Goal: Check status

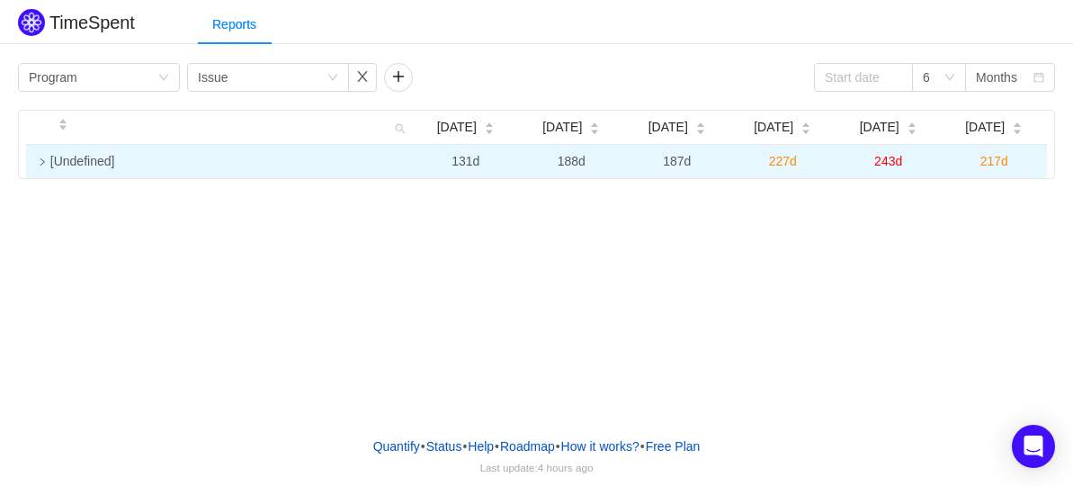
click at [38, 162] on icon "icon: right" at bounding box center [42, 161] width 9 height 9
click at [119, 85] on div "Group by Program" at bounding box center [93, 77] width 129 height 27
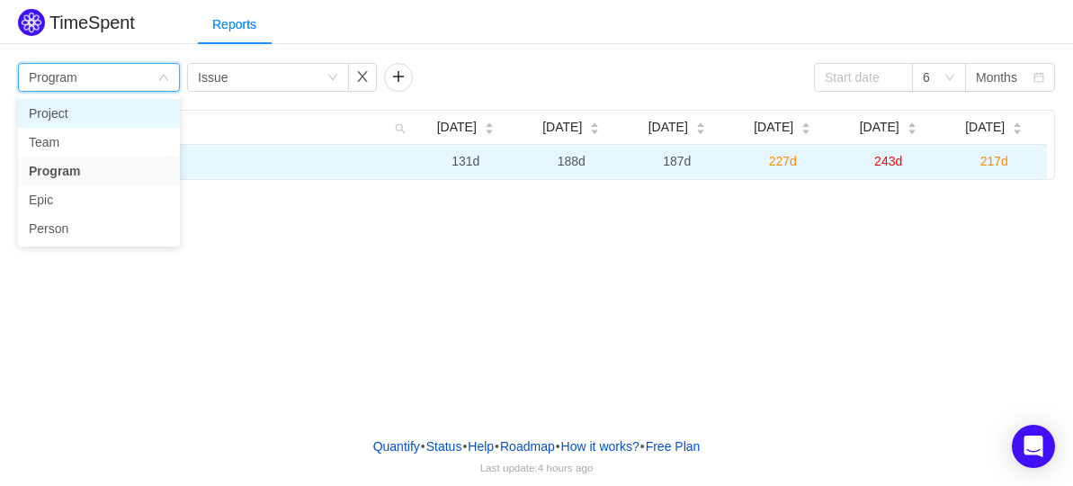
click at [85, 111] on li "Project" at bounding box center [99, 113] width 162 height 29
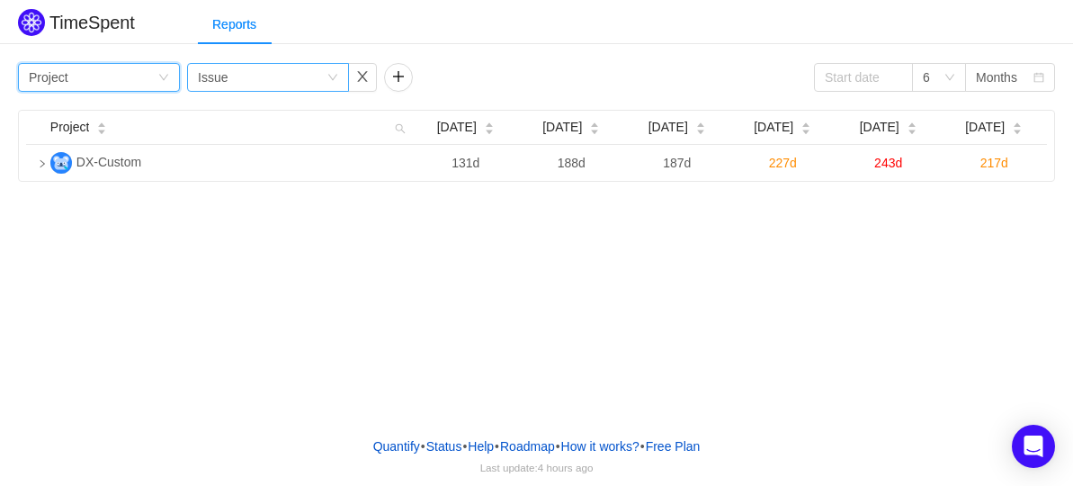
click at [296, 77] on div "Group by Issue" at bounding box center [262, 77] width 129 height 27
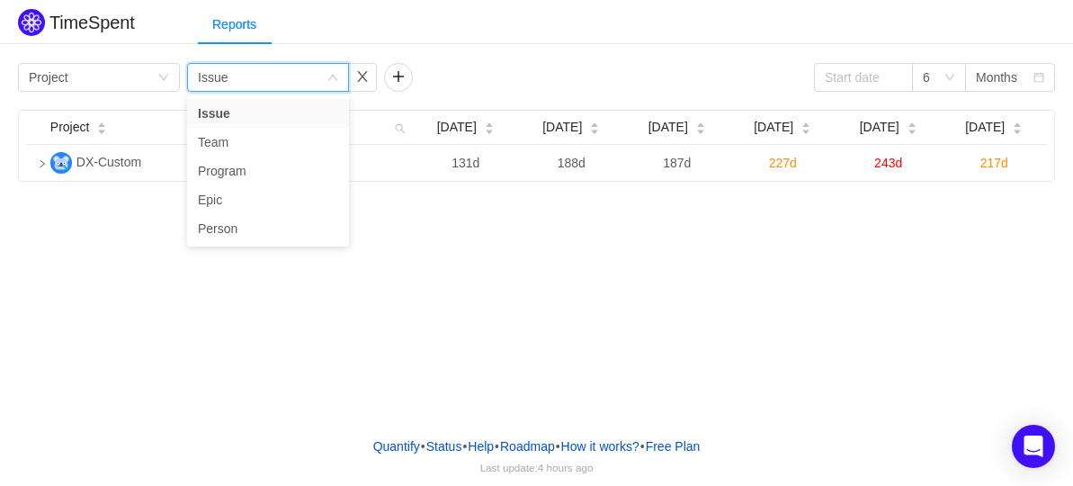
click at [451, 205] on div "TimeSpent Reports Group by Project Group by Issue 6 Months Project [DATE] [DATE…" at bounding box center [536, 211] width 1073 height 422
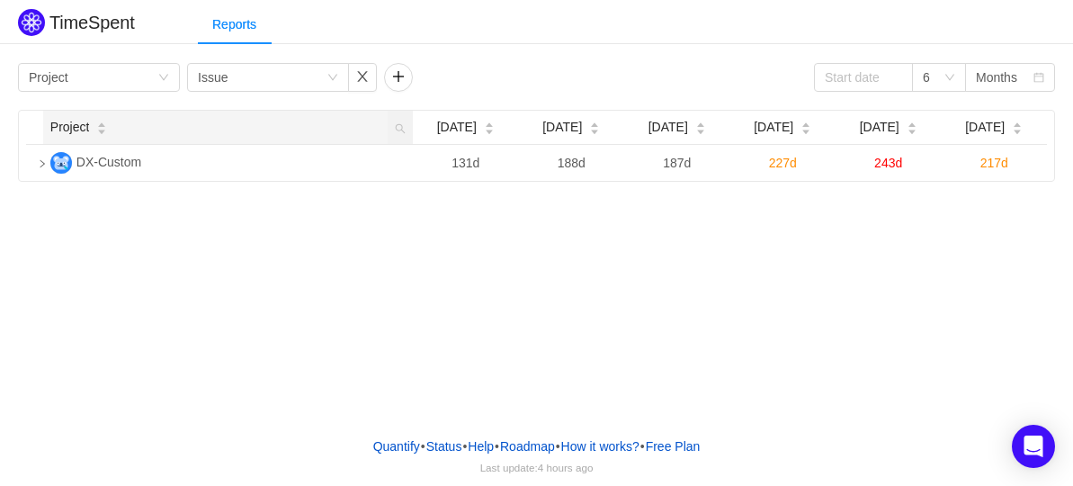
click at [108, 137] on div "Project" at bounding box center [79, 127] width 58 height 19
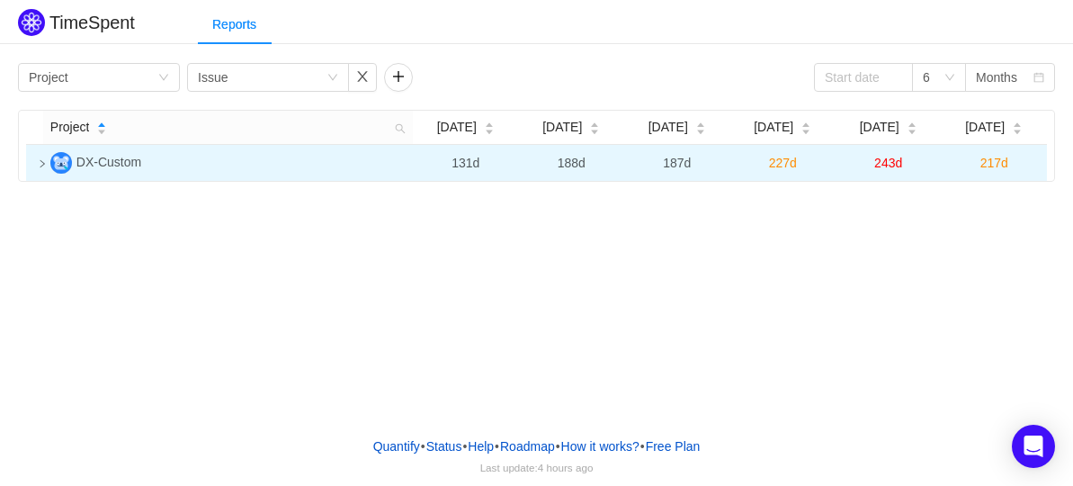
click at [52, 164] on img at bounding box center [61, 163] width 22 height 22
click at [44, 165] on icon "icon: loading" at bounding box center [43, 163] width 10 height 10
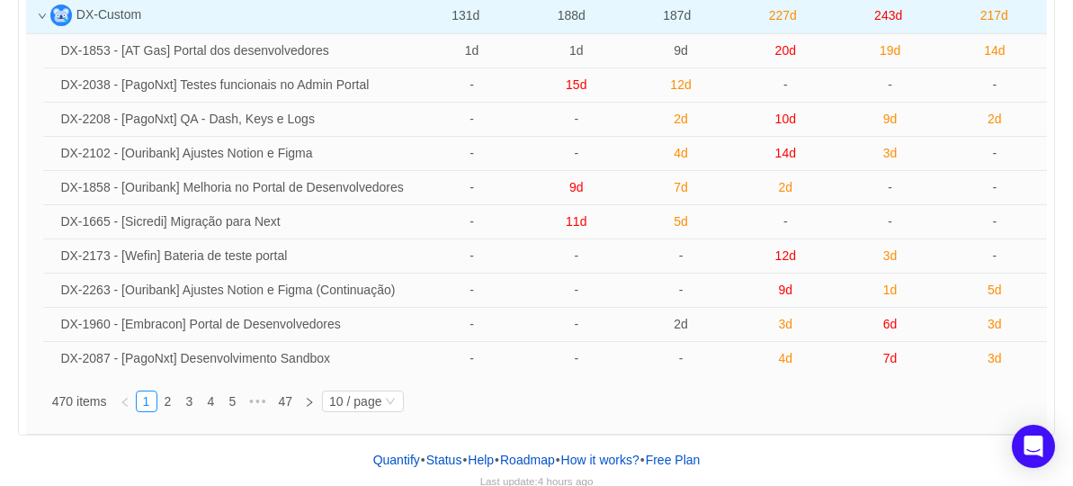
scroll to position [161, 0]
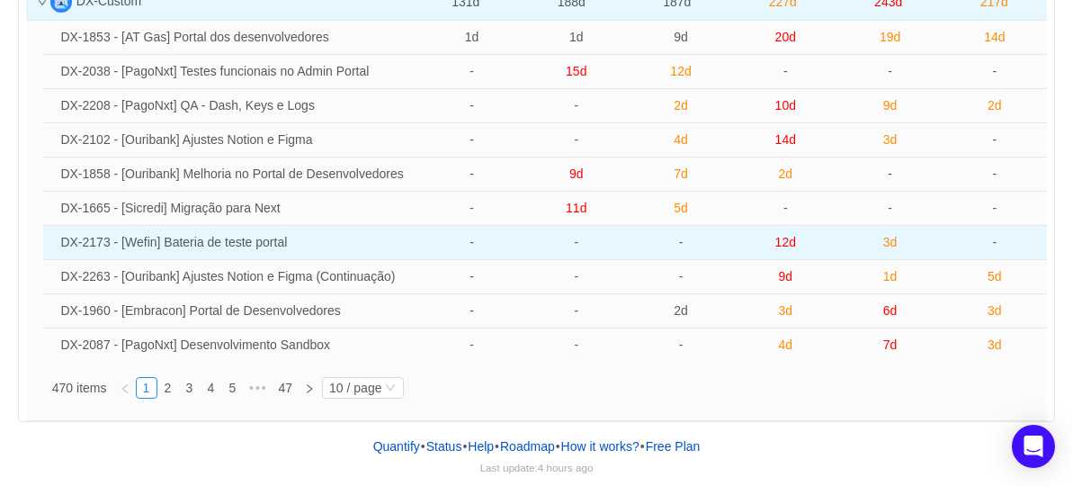
click at [168, 237] on td "DX-2173 - [Wefin] Bateria de teste portal" at bounding box center [236, 243] width 366 height 34
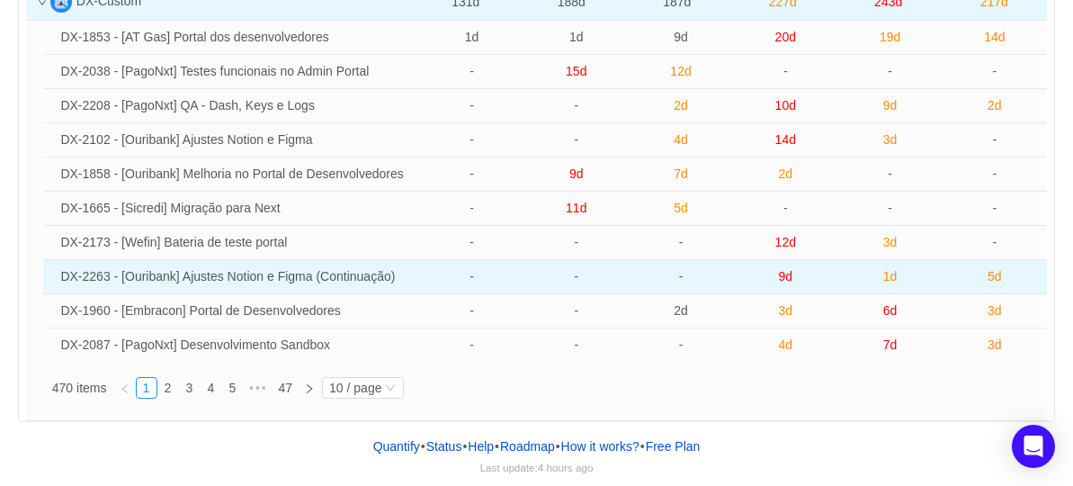
click at [158, 281] on td "DX-2263 - [Ouribank] Ajustes Notion e Figma (Continuação)" at bounding box center [236, 277] width 366 height 34
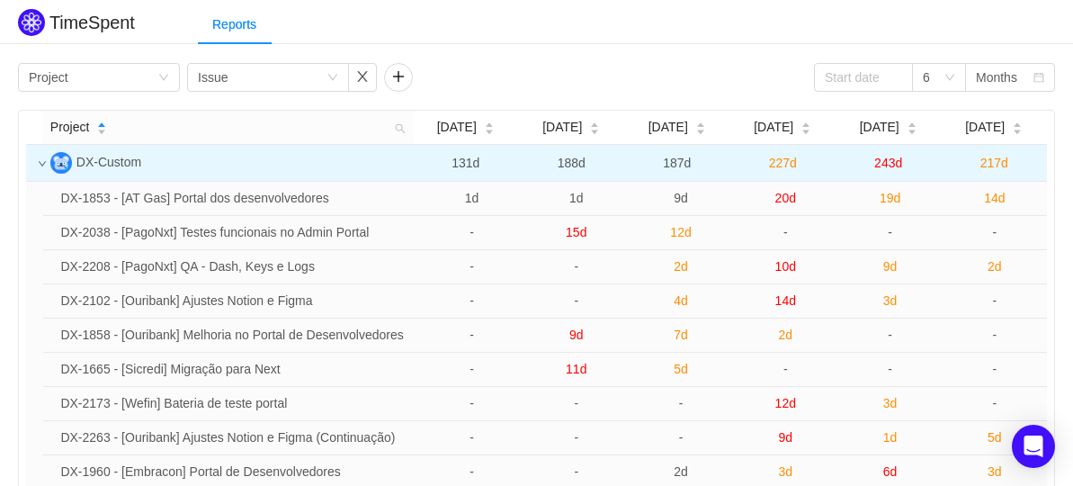
click at [777, 61] on div "Group by Project Group by Issue 6 Months Project [DATE] [DATE] [DATE] [DATE] [D…" at bounding box center [536, 320] width 1073 height 524
